Goal: Task Accomplishment & Management: Manage account settings

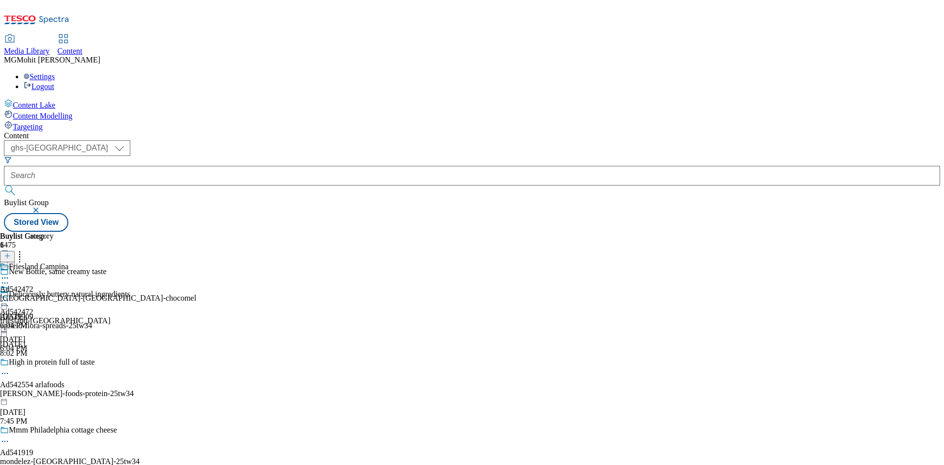
select select "ghs-uk"
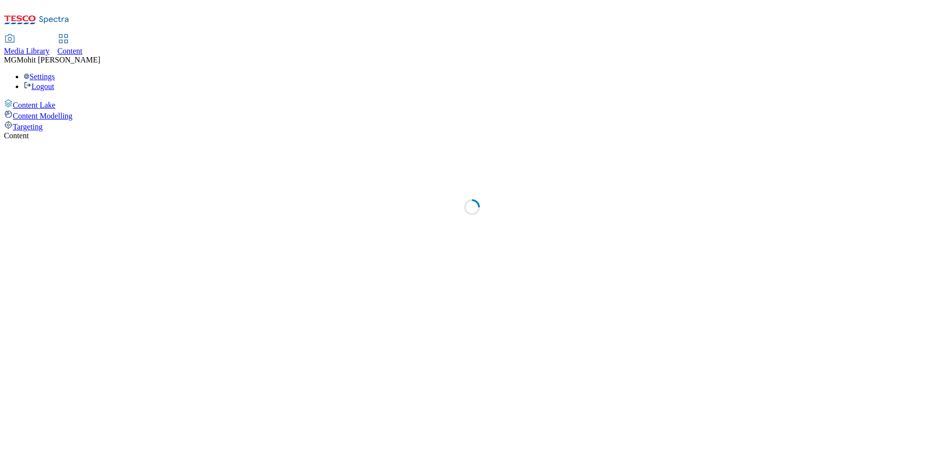
select select "ghs-uk"
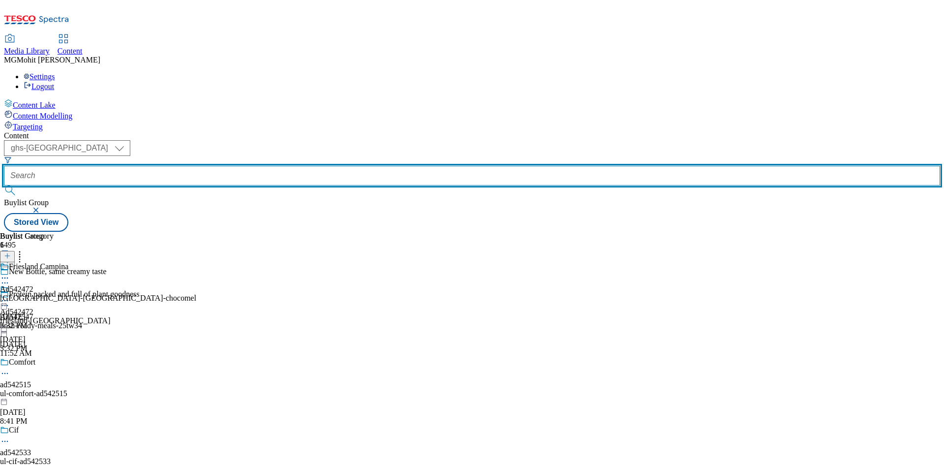
click at [252, 166] on input "text" at bounding box center [472, 176] width 936 height 20
paste input "Ad542494"
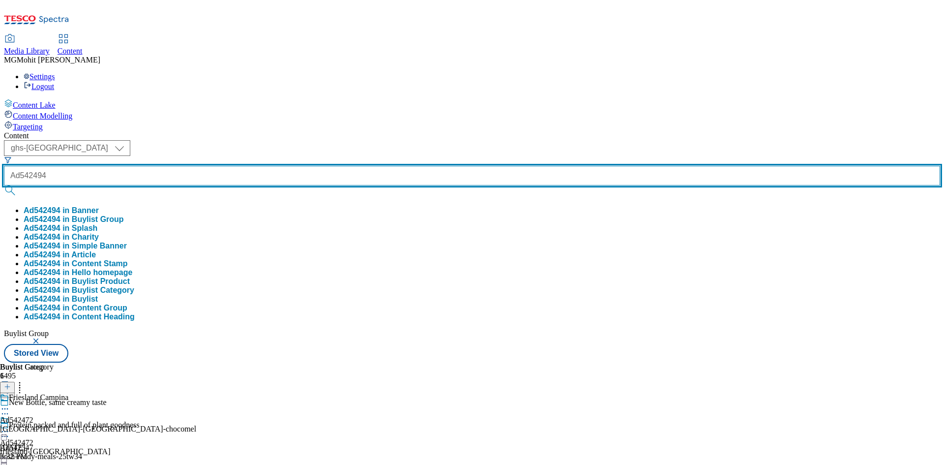
type input "Ad542494"
click at [4, 185] on button "submit" at bounding box center [11, 190] width 14 height 10
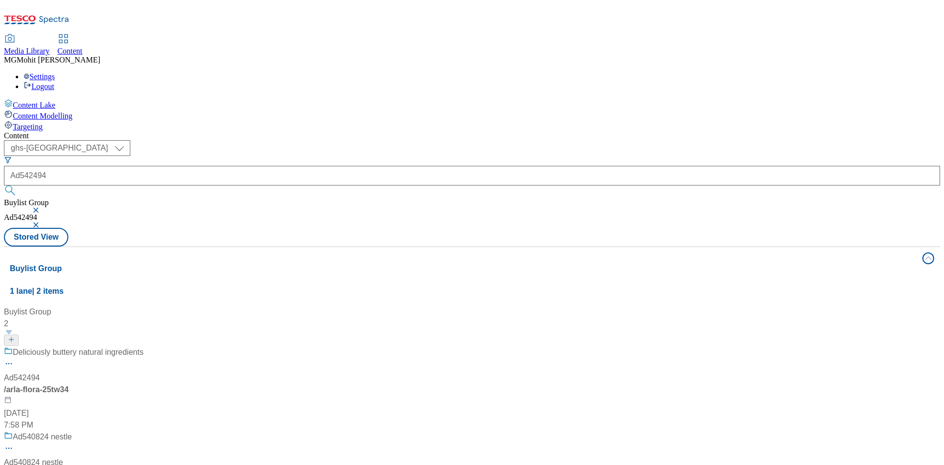
click at [144, 346] on div "Deliciously buttery natural ingredients Ad542494 / arla-flora-25tw34 Oct 7, 202…" at bounding box center [74, 388] width 140 height 85
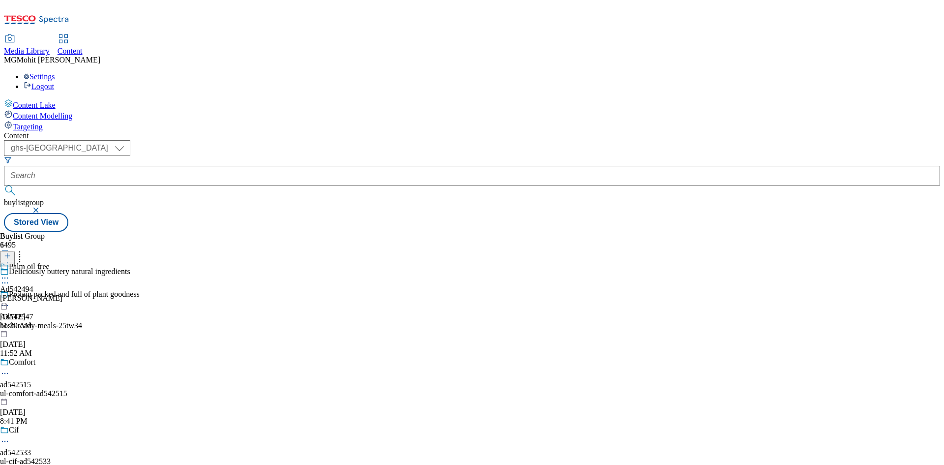
click at [149, 267] on div "Deliciously buttery natural ingredients" at bounding box center [74, 278] width 149 height 23
click at [10, 278] on icon at bounding box center [5, 283] width 10 height 10
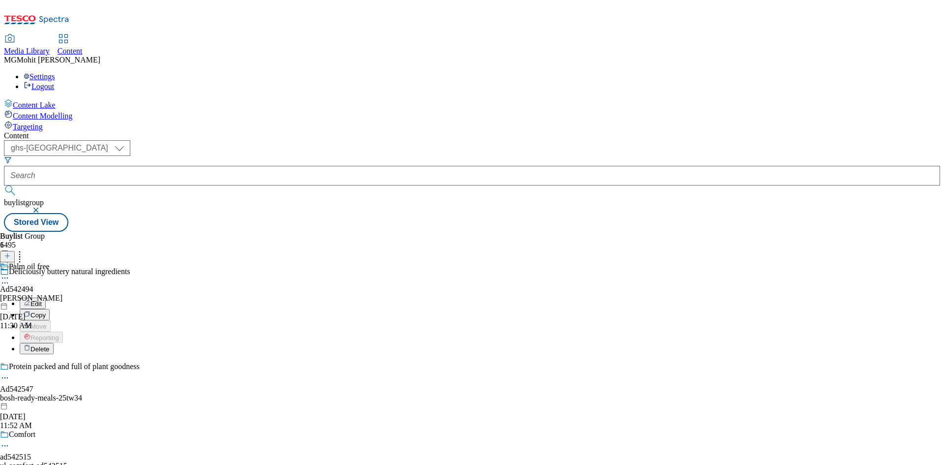
click at [42, 300] on span "Edit" at bounding box center [35, 303] width 11 height 7
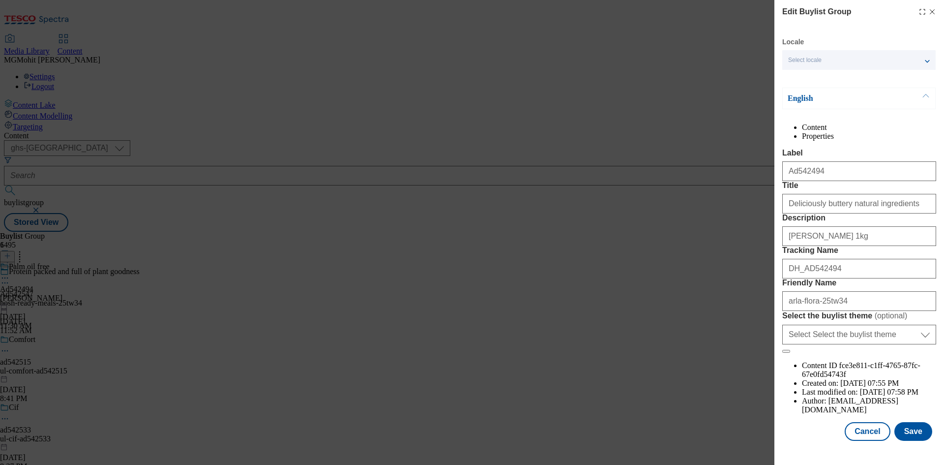
click at [928, 12] on icon "Modal" at bounding box center [932, 12] width 8 height 8
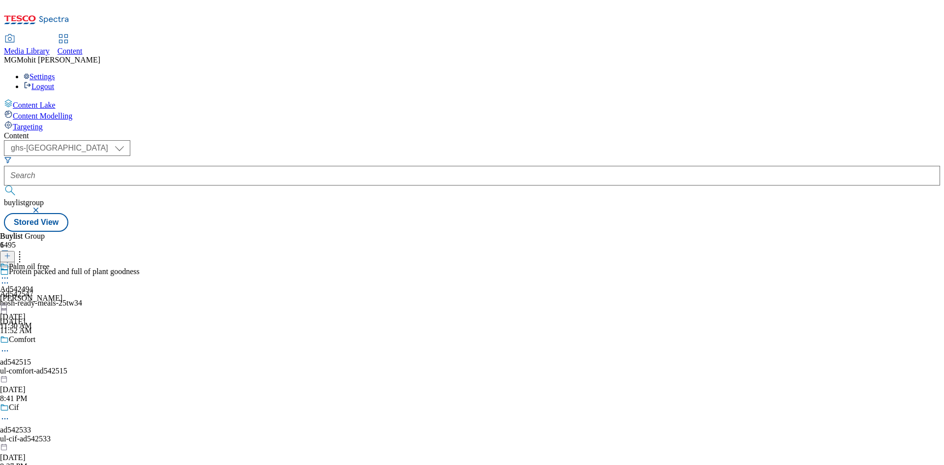
click at [8, 277] on circle at bounding box center [7, 277] width 1 height 1
click at [62, 311] on div "Palm oil free Ad542494 arla Oct 8, 2025 11:30 AM" at bounding box center [31, 296] width 62 height 68
click at [62, 262] on div "Palm oil free Ad542494 arla Oct 8, 2025 11:30 AM" at bounding box center [31, 296] width 62 height 68
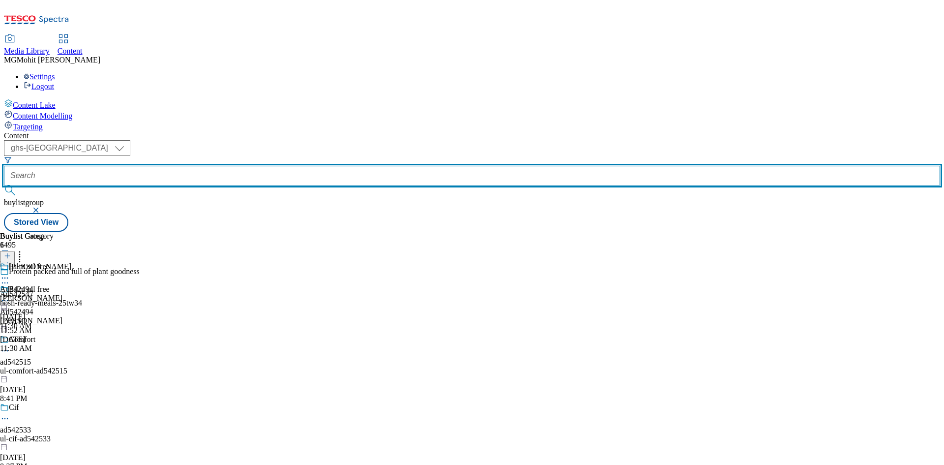
paste input "Ad542494"
click at [236, 166] on input "Ad542494" at bounding box center [472, 176] width 936 height 20
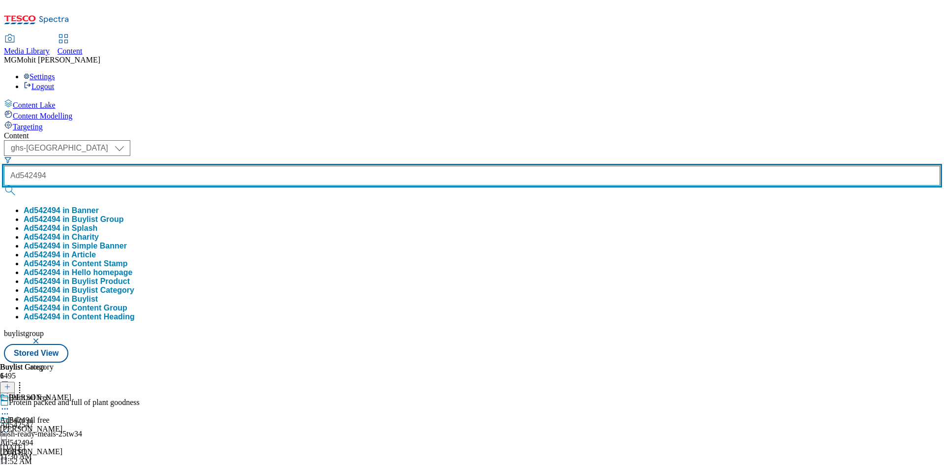
type input "Ad542494"
click at [4, 185] on button "submit" at bounding box center [11, 190] width 14 height 10
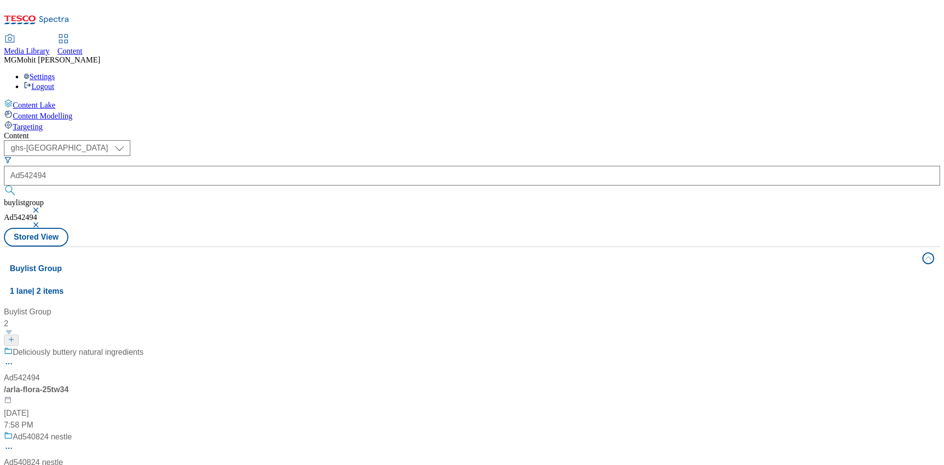
click at [144, 384] on div "/ arla-flora-25tw34" at bounding box center [74, 390] width 140 height 12
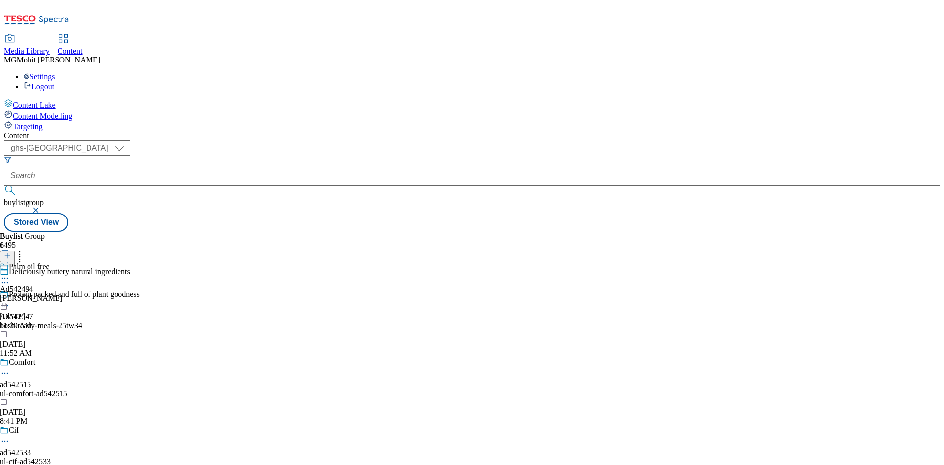
click at [10, 273] on icon at bounding box center [5, 278] width 10 height 10
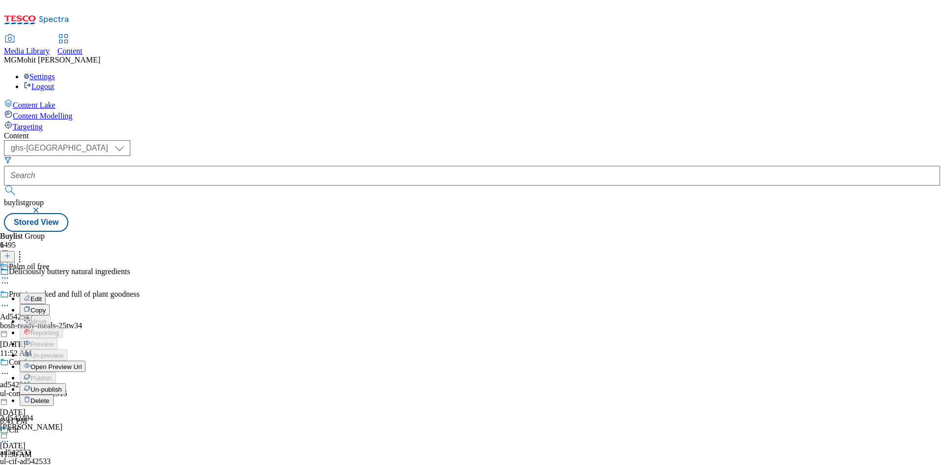
click at [42, 295] on span "Edit" at bounding box center [35, 298] width 11 height 7
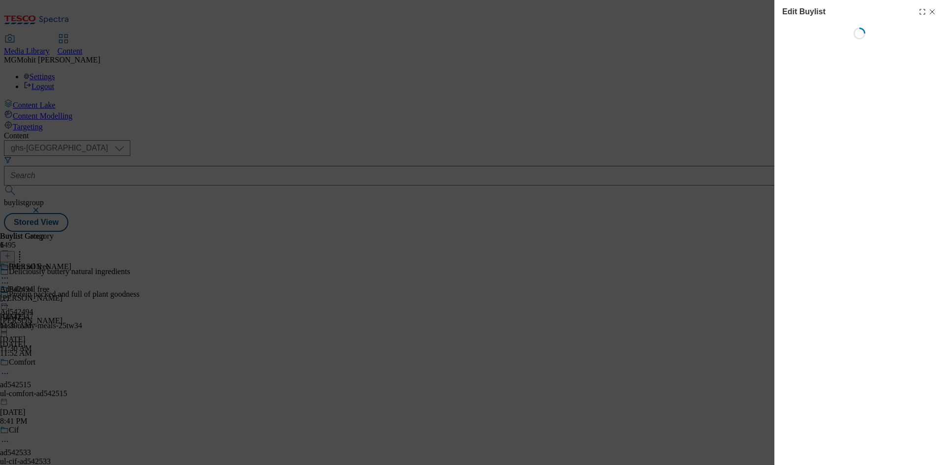
click at [934, 13] on icon "Modal" at bounding box center [932, 12] width 8 height 8
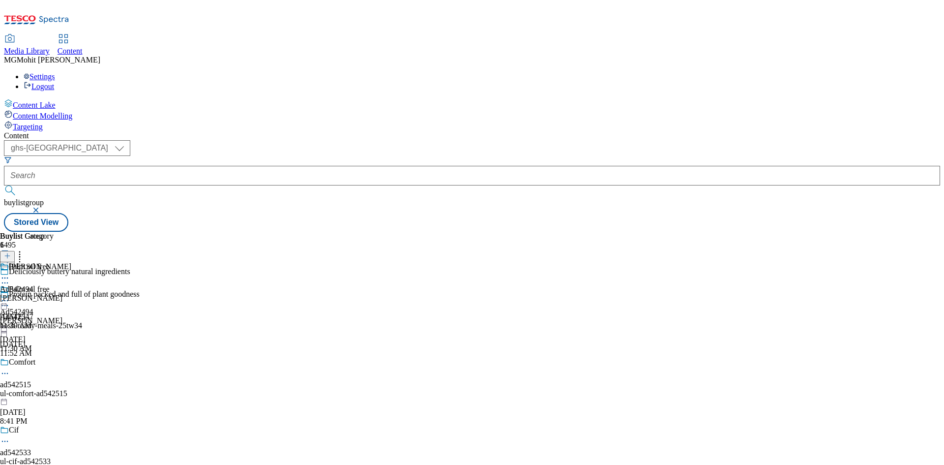
click at [10, 296] on icon at bounding box center [5, 301] width 10 height 10
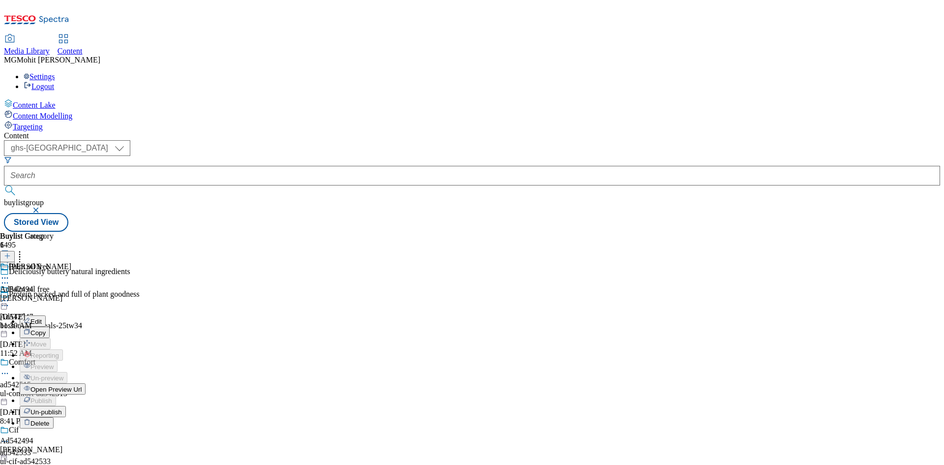
click at [42, 318] on span "Edit" at bounding box center [35, 321] width 11 height 7
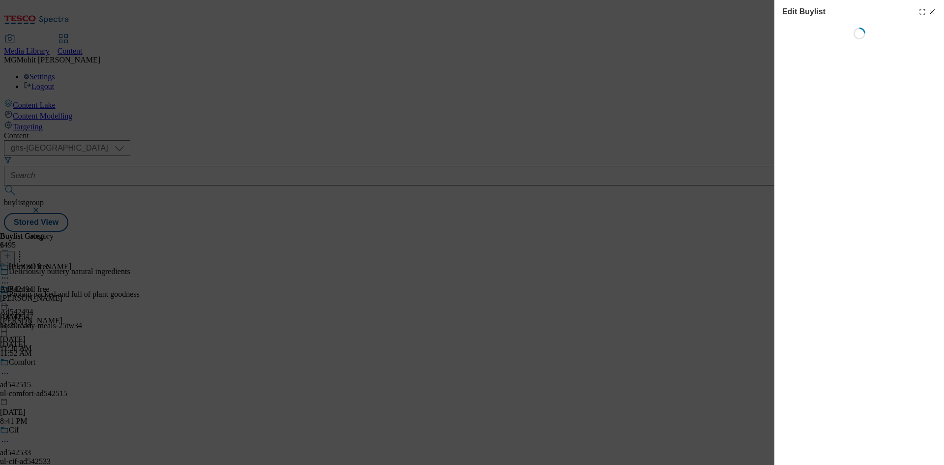
click at [935, 11] on icon "Modal" at bounding box center [932, 12] width 8 height 8
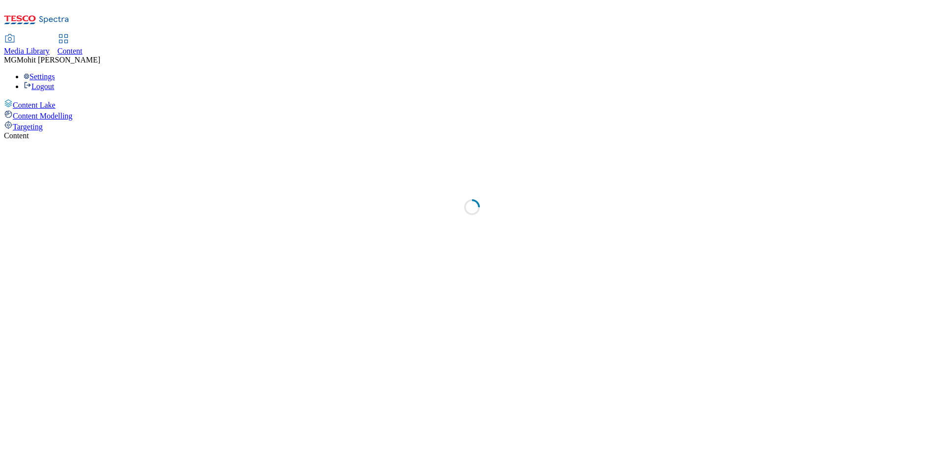
select select "ghs-[GEOGRAPHIC_DATA]"
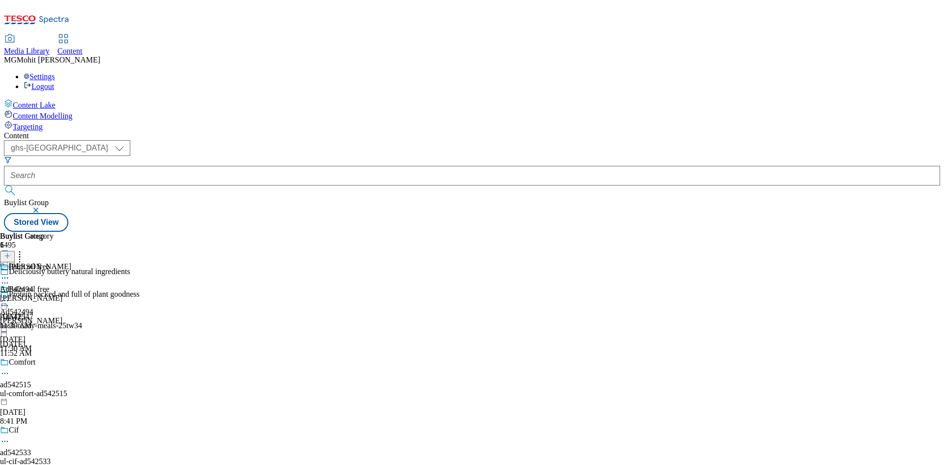
click at [10, 296] on icon at bounding box center [5, 301] width 10 height 10
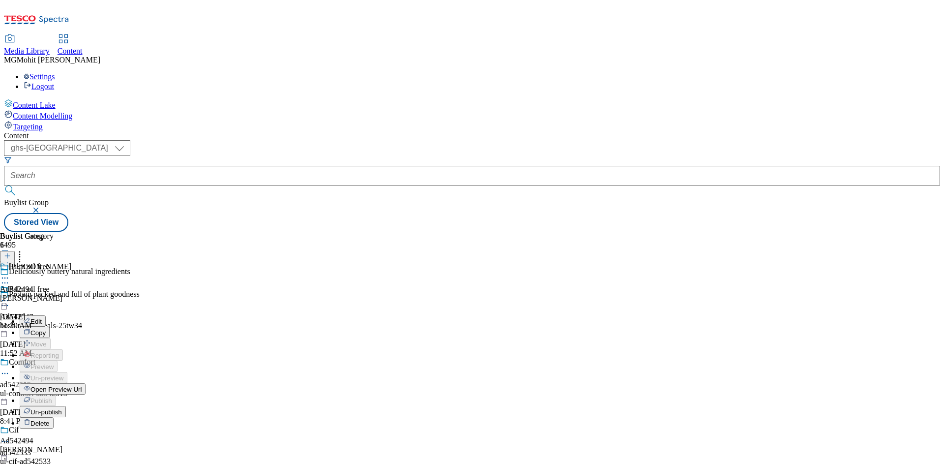
click at [42, 318] on span "Edit" at bounding box center [35, 321] width 11 height 7
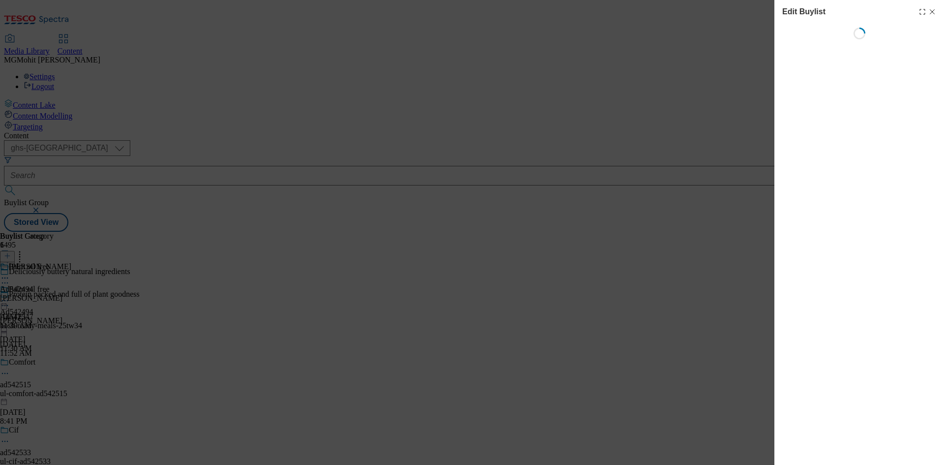
select select "tactical"
select select "supplier funded short term 1-3 weeks"
select select "dunnhumby"
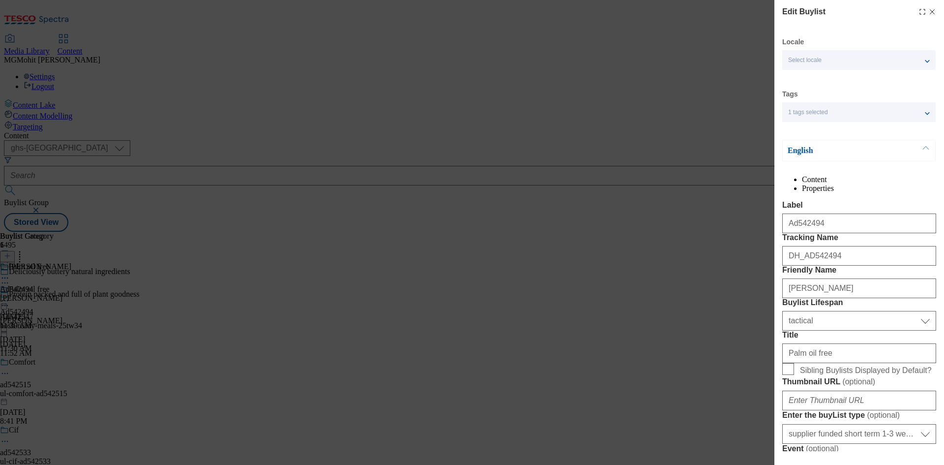
select select "Banner"
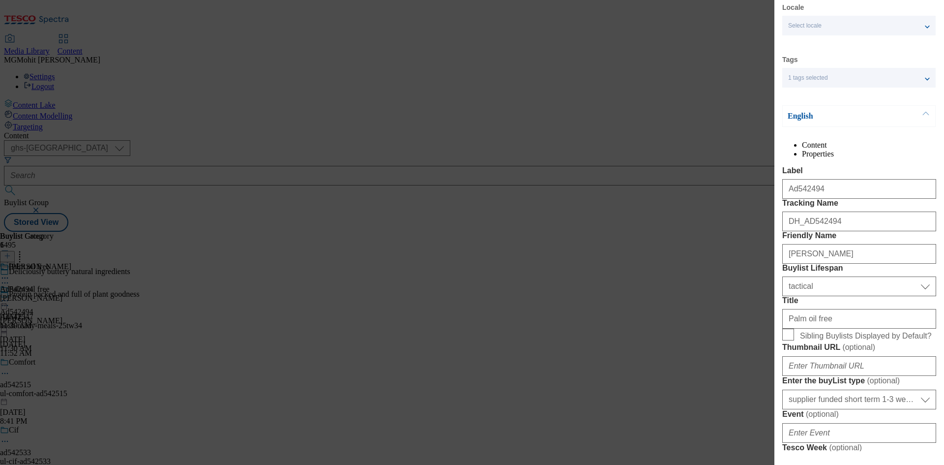
scroll to position [49, 0]
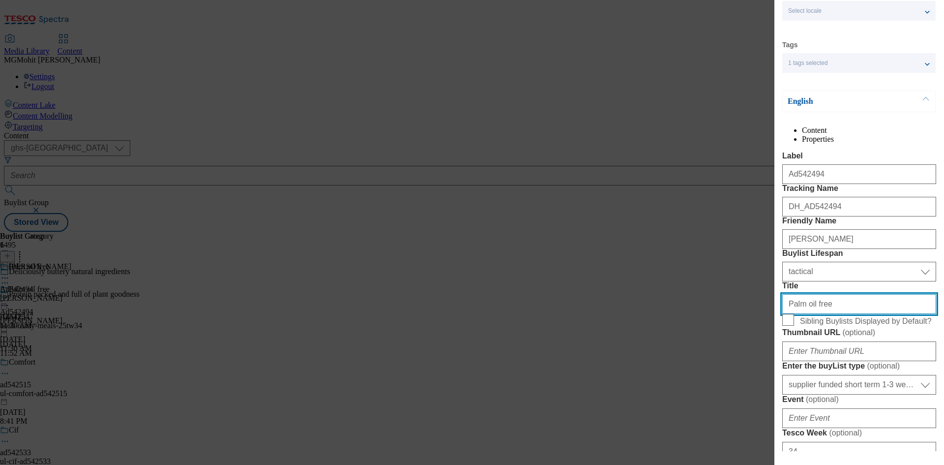
drag, startPoint x: 835, startPoint y: 390, endPoint x: 687, endPoint y: 381, distance: 148.3
click at [694, 383] on div "Edit Buylist Locale Select locale English Welsh Tags 1 tags selected fnf market…" at bounding box center [472, 232] width 944 height 465
paste input "[URL][DOMAIN_NAME]"
paste input "Cook, bake, spread"
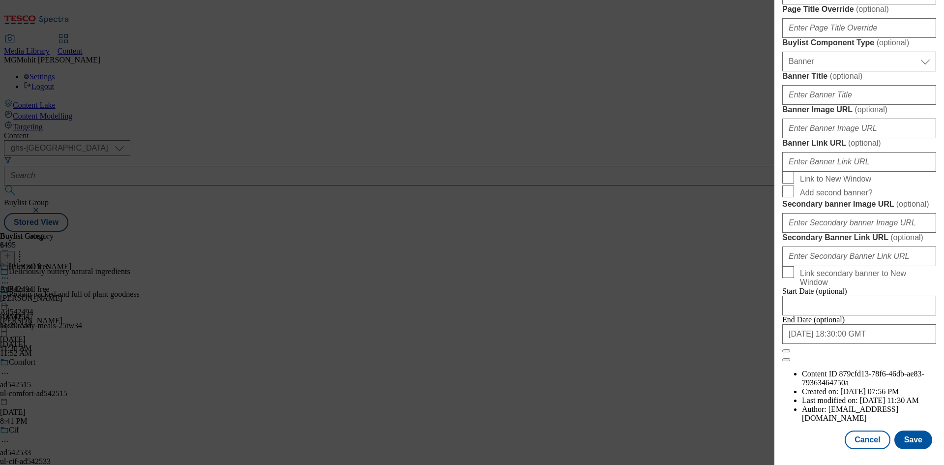
scroll to position [1018, 0]
type input "Cook, bake, spread"
click at [911, 442] on button "Save" at bounding box center [913, 439] width 38 height 19
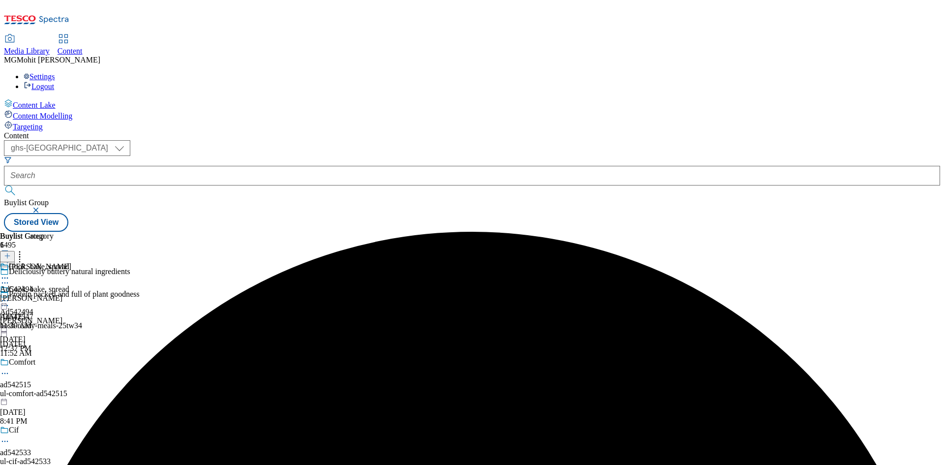
click at [10, 296] on icon at bounding box center [5, 301] width 10 height 10
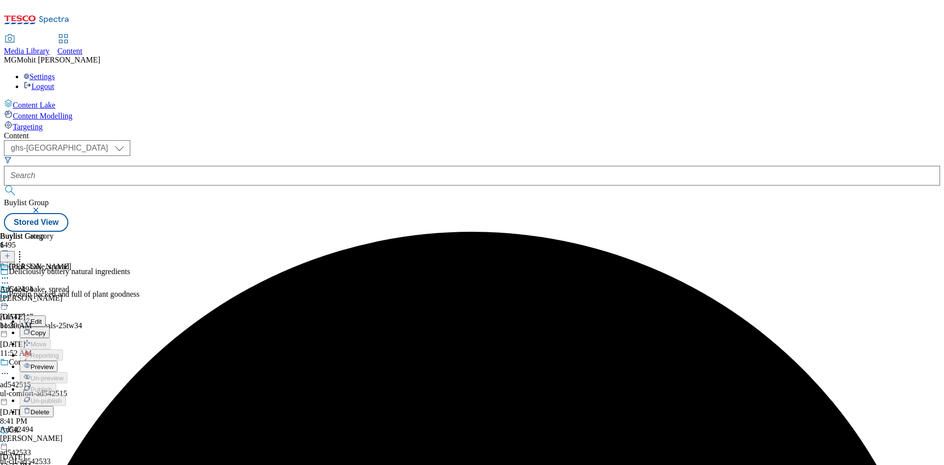
click at [54, 363] on span "Preview" at bounding box center [41, 366] width 23 height 7
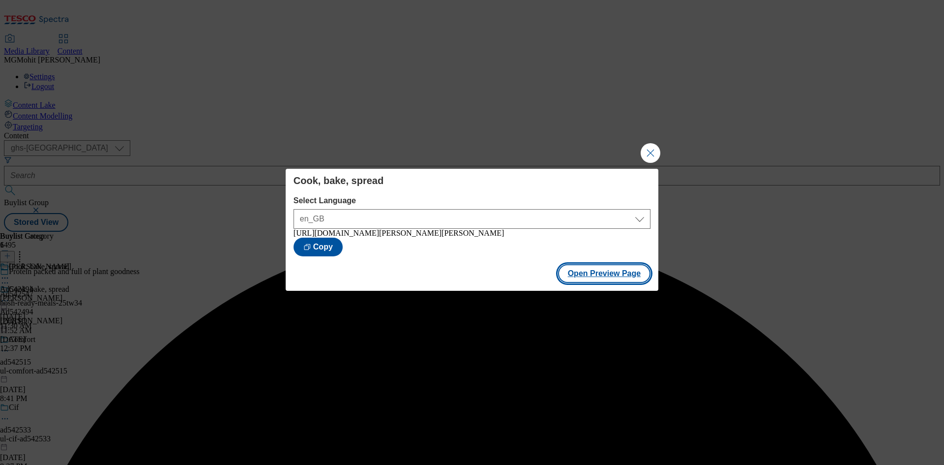
click at [593, 276] on button "Open Preview Page" at bounding box center [604, 273] width 93 height 19
click at [652, 148] on button "Close Modal" at bounding box center [651, 153] width 20 height 20
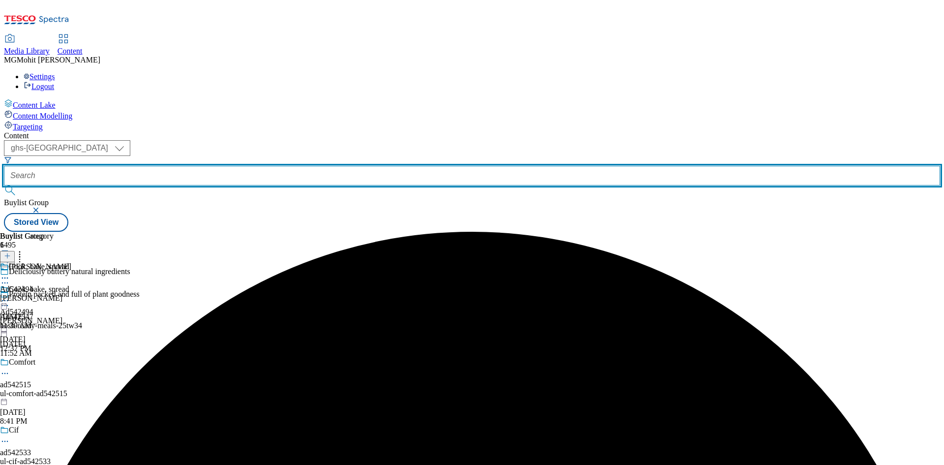
click at [224, 166] on input "text" at bounding box center [472, 176] width 936 height 20
paste input "Ad542503"
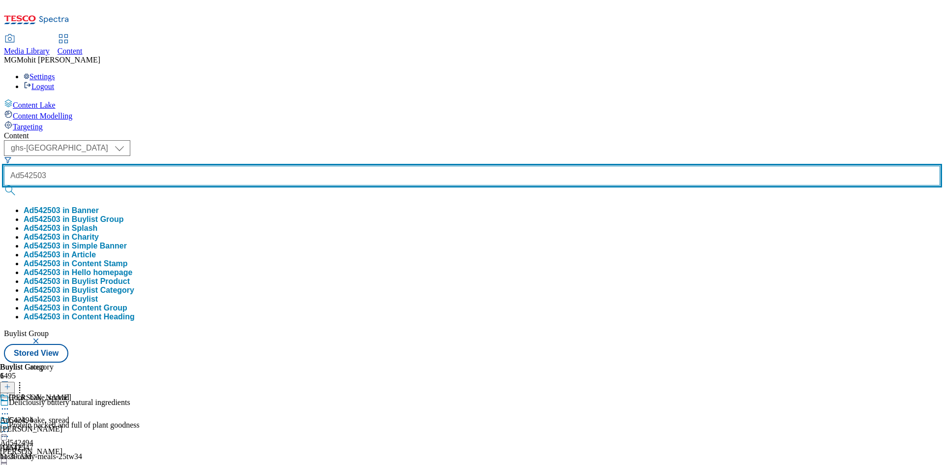
type input "Ad542503"
click at [4, 185] on button "submit" at bounding box center [11, 190] width 14 height 10
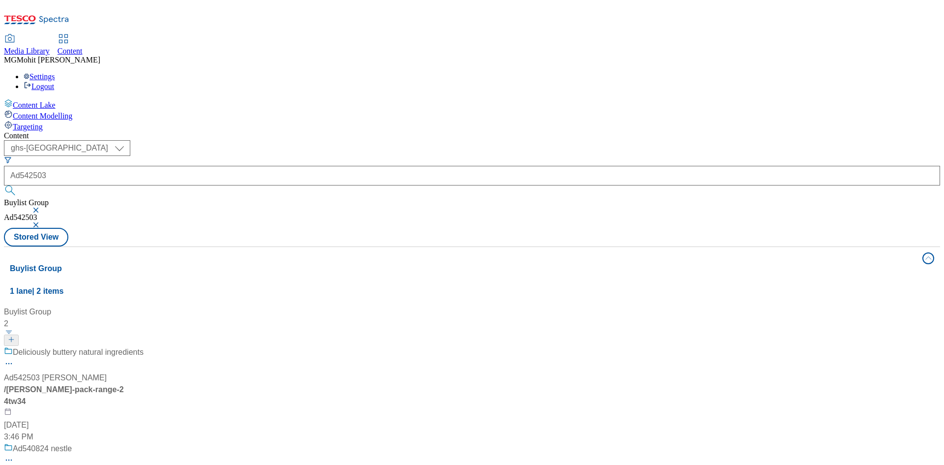
click at [144, 346] on div "Deliciously buttery natural ingredients Ad542503 [PERSON_NAME] / [PERSON_NAME]-…" at bounding box center [74, 394] width 140 height 96
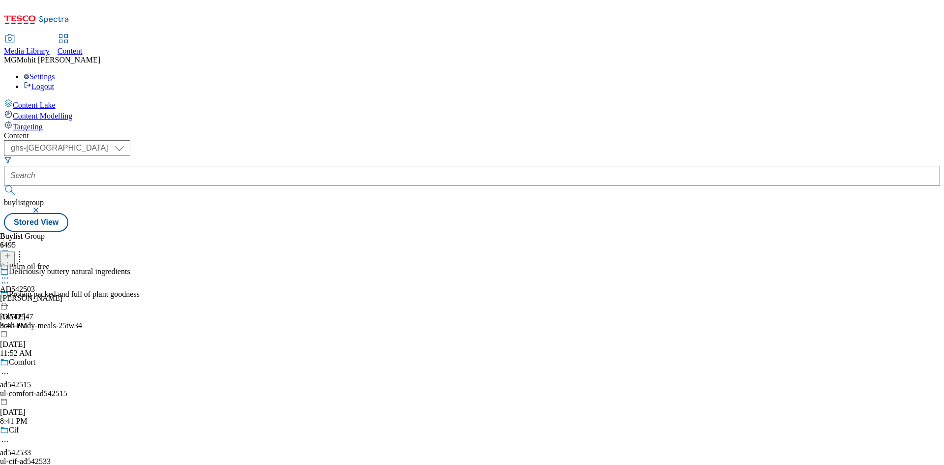
click at [10, 273] on icon at bounding box center [5, 278] width 10 height 10
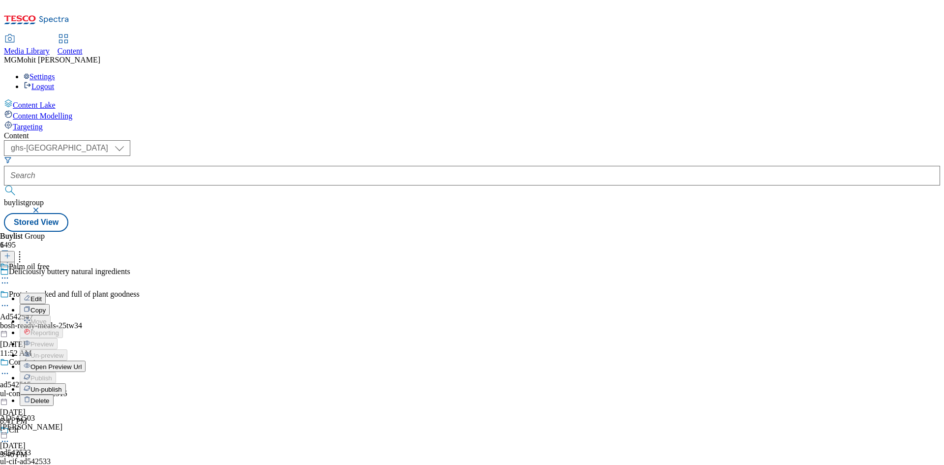
click at [42, 295] on span "Edit" at bounding box center [35, 298] width 11 height 7
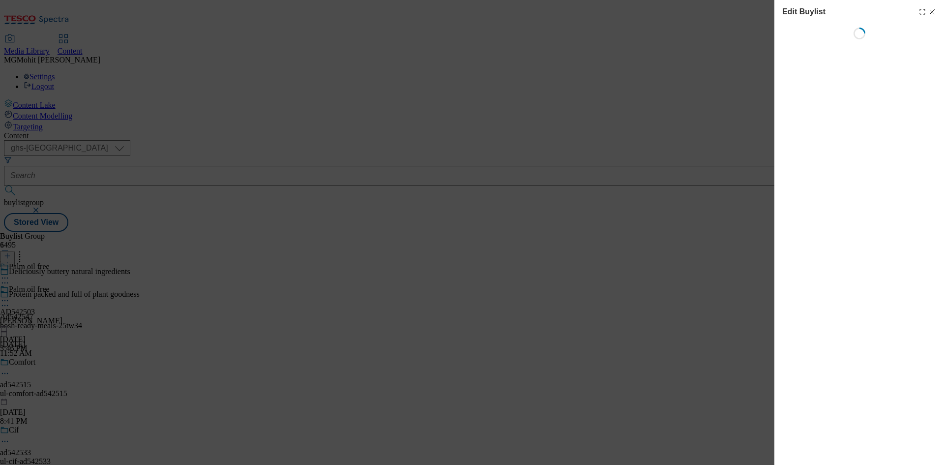
select select "tactical"
select select "supplier funded short term 1-3 weeks"
select select "dunnhumby"
select select "Banner"
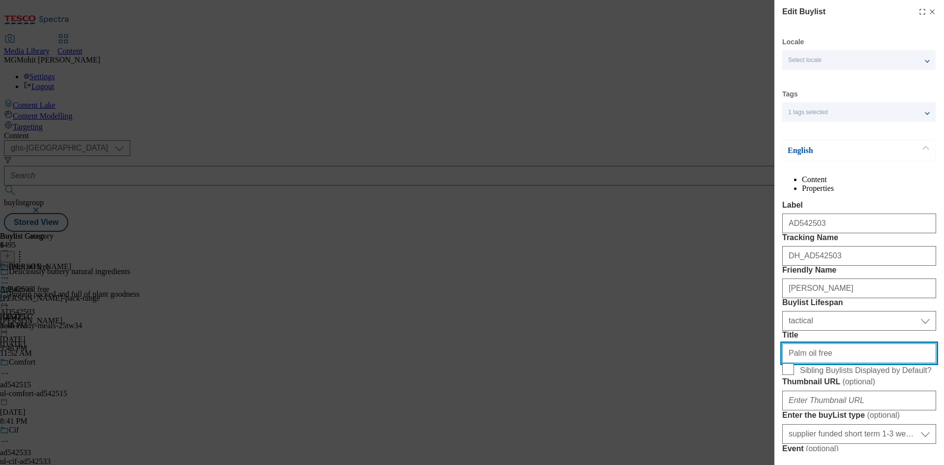
scroll to position [14, 0]
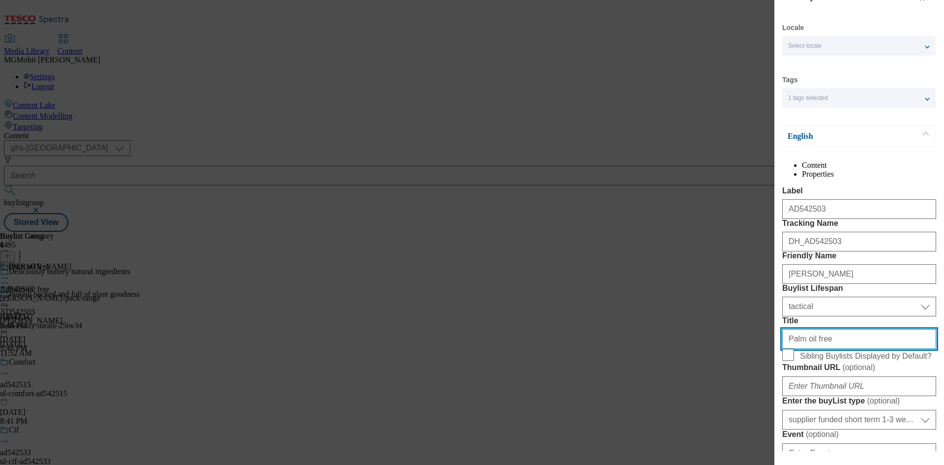
drag, startPoint x: 839, startPoint y: 448, endPoint x: 730, endPoint y: 434, distance: 110.0
click at [733, 439] on div "Edit Buylist Locale Select locale English Welsh Tags 1 tags selected fnf market…" at bounding box center [472, 232] width 944 height 465
paste input "Cook, bake, spread"
type input "Cook, bake, spread"
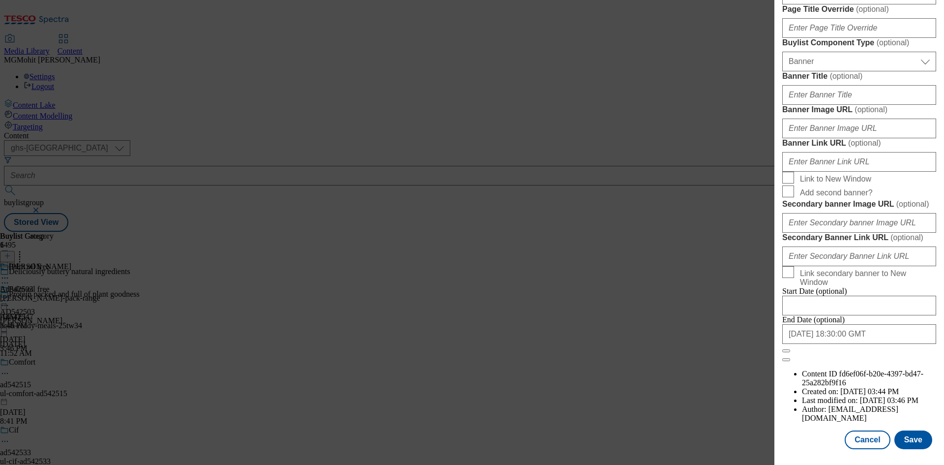
scroll to position [1018, 0]
click at [905, 438] on button "Save" at bounding box center [913, 439] width 38 height 19
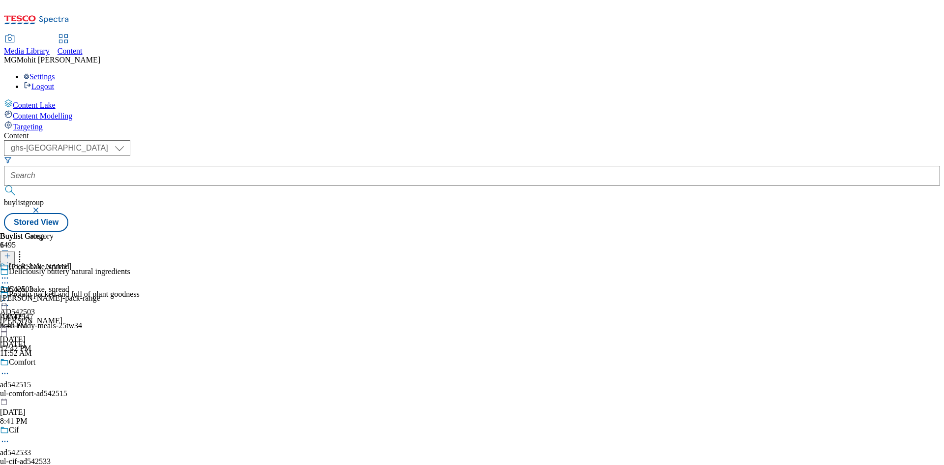
click at [10, 273] on icon at bounding box center [5, 278] width 10 height 10
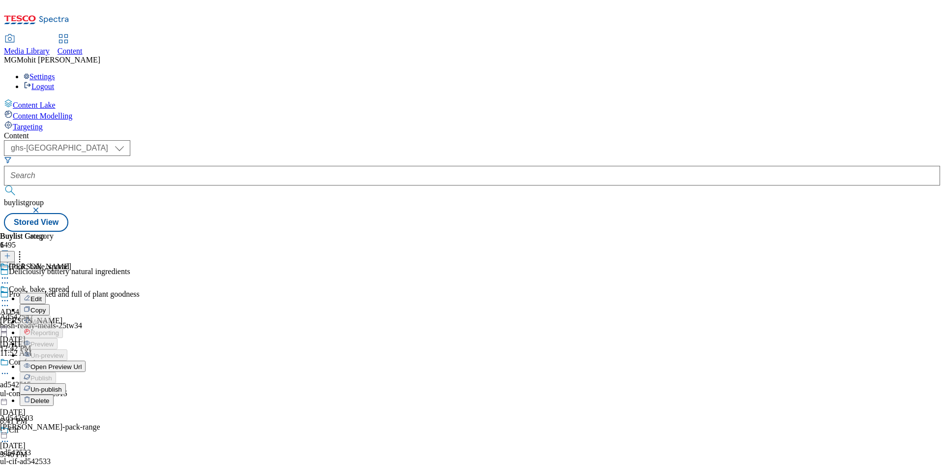
click at [62, 385] on span "Un-publish" at bounding box center [45, 388] width 31 height 7
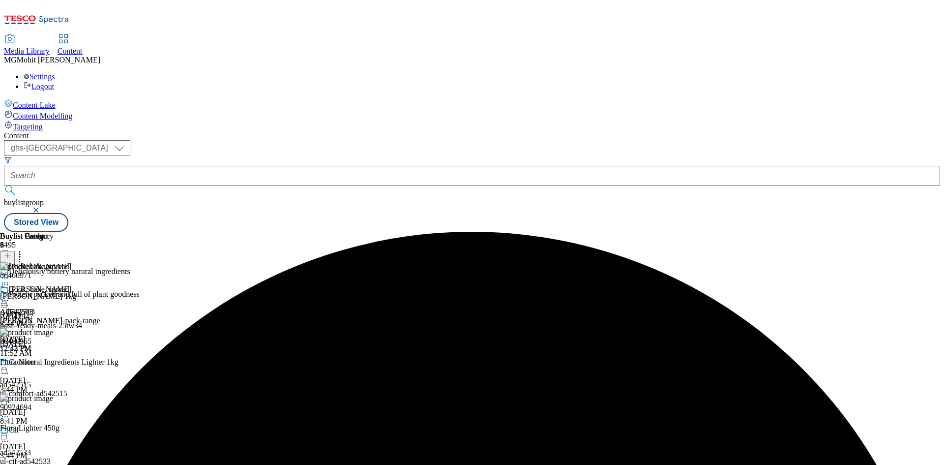
click at [10, 296] on icon at bounding box center [5, 301] width 10 height 10
click at [54, 363] on span "Preview" at bounding box center [41, 366] width 23 height 7
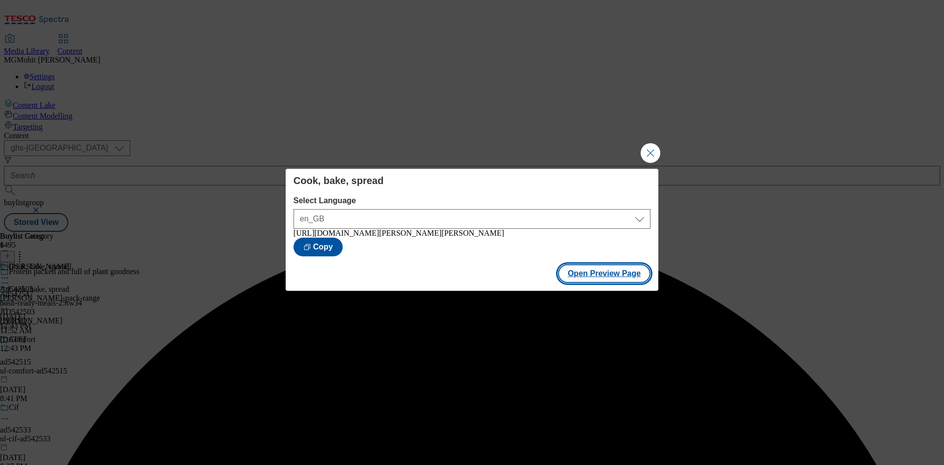
click at [626, 278] on button "Open Preview Page" at bounding box center [604, 273] width 93 height 19
